Goal: Browse casually

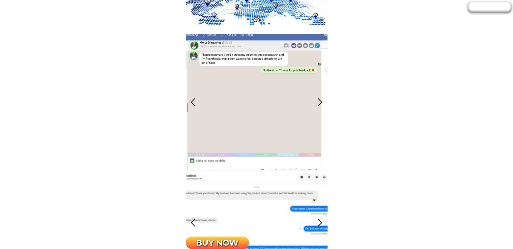
scroll to position [2261, 0]
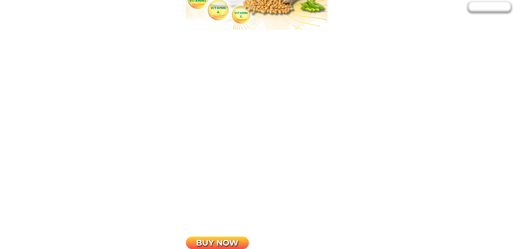
scroll to position [236, 0]
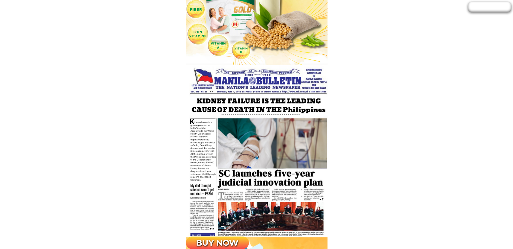
click at [264, 127] on div at bounding box center [257, 150] width 142 height 171
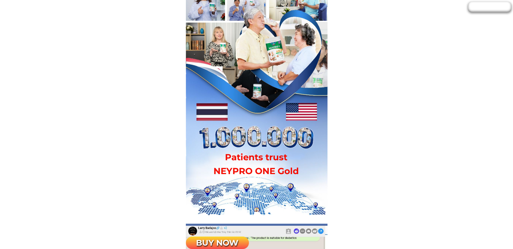
scroll to position [1923, 0]
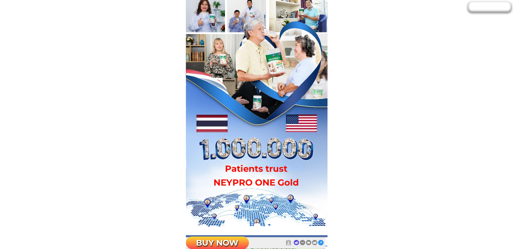
click at [270, 146] on div at bounding box center [257, 123] width 142 height 207
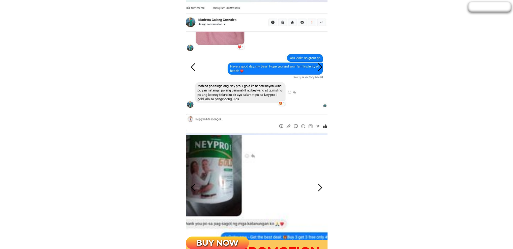
scroll to position [2126, 0]
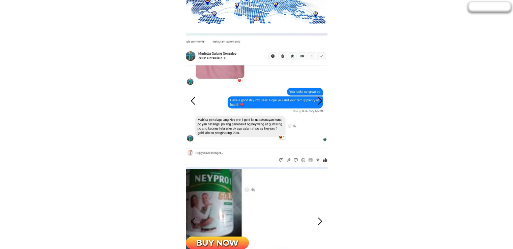
click at [323, 99] on div at bounding box center [320, 100] width 11 height 11
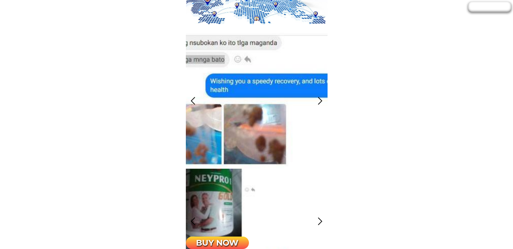
click at [323, 99] on div at bounding box center [320, 100] width 11 height 11
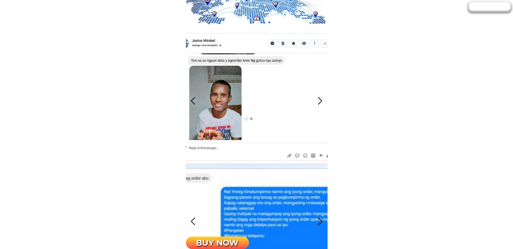
click at [323, 99] on div at bounding box center [320, 100] width 11 height 11
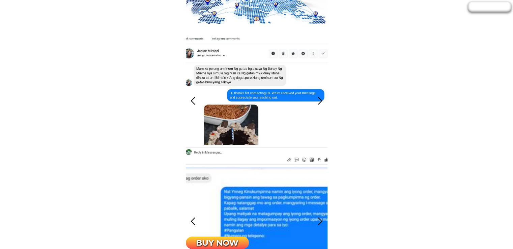
click at [323, 99] on div at bounding box center [320, 100] width 11 height 11
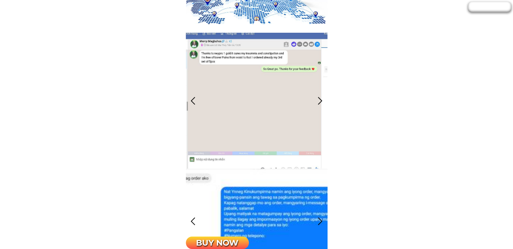
click at [323, 99] on div at bounding box center [320, 100] width 11 height 11
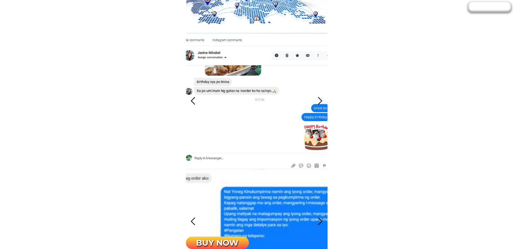
click at [322, 99] on div at bounding box center [320, 100] width 11 height 11
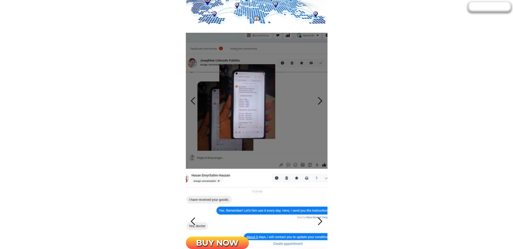
click at [322, 99] on div at bounding box center [320, 100] width 11 height 11
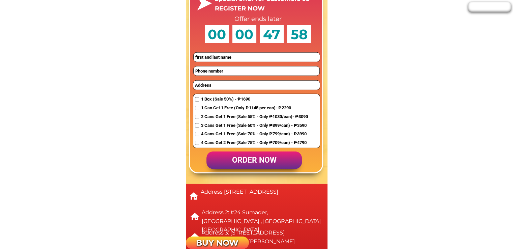
scroll to position [7184, 0]
